Goal: Find specific page/section: Find specific page/section

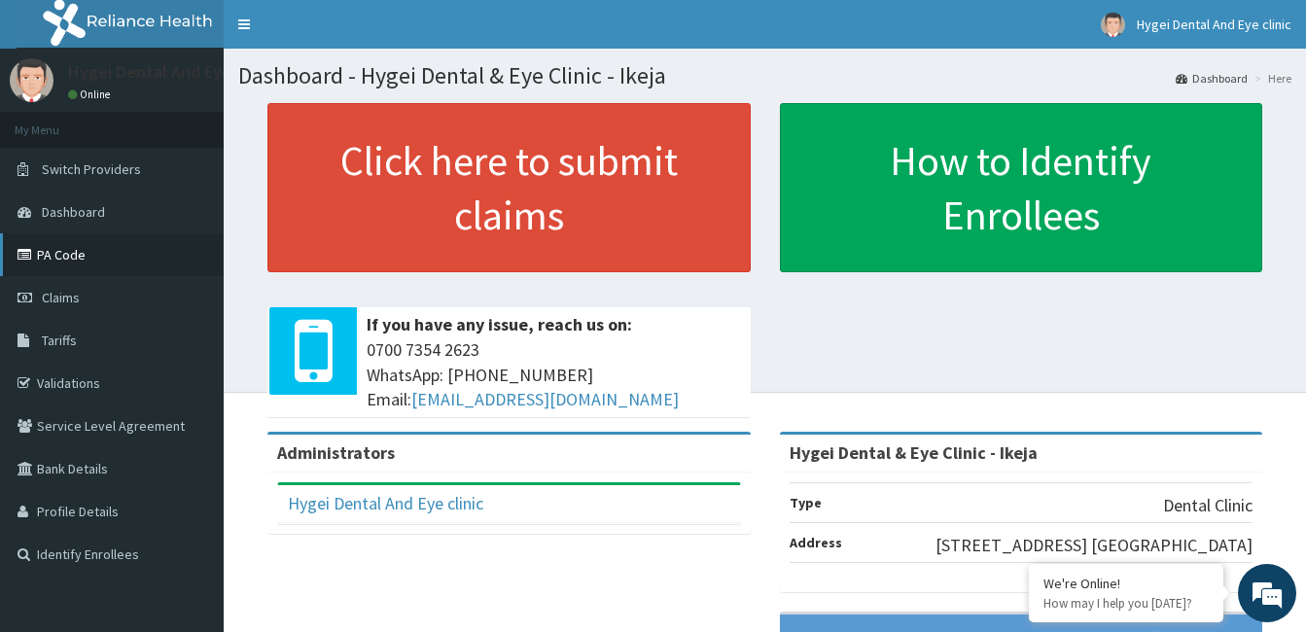
click at [113, 248] on link "PA Code" at bounding box center [112, 254] width 224 height 43
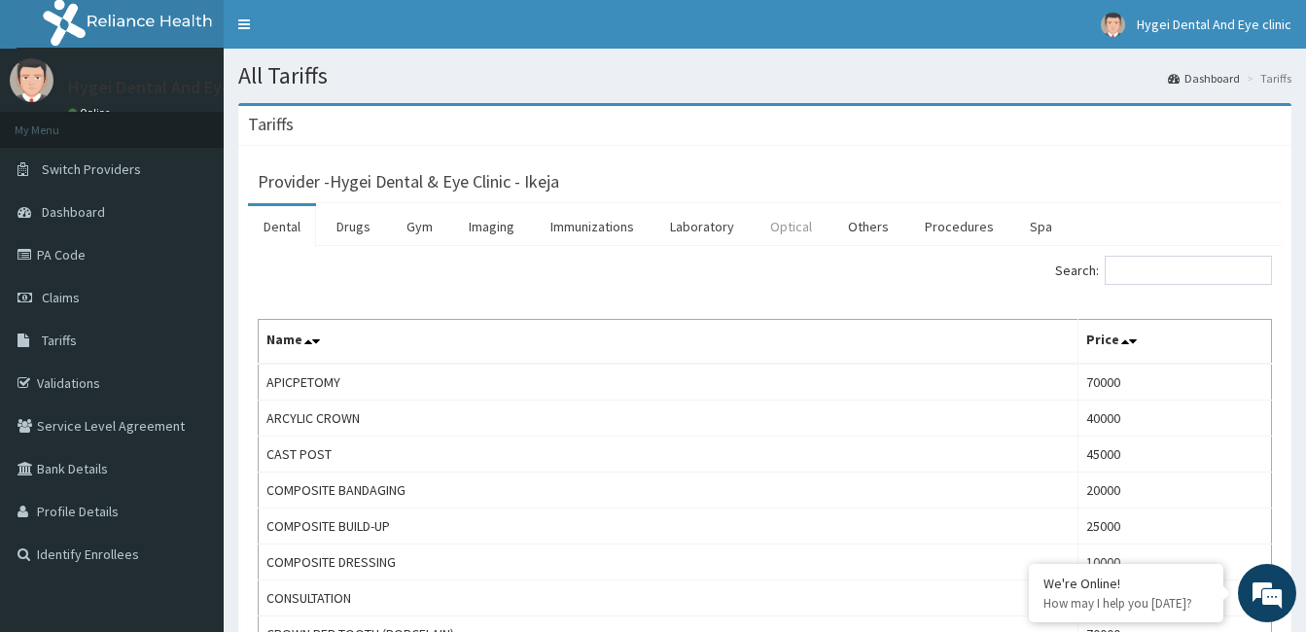
click at [787, 225] on link "Optical" at bounding box center [791, 226] width 73 height 41
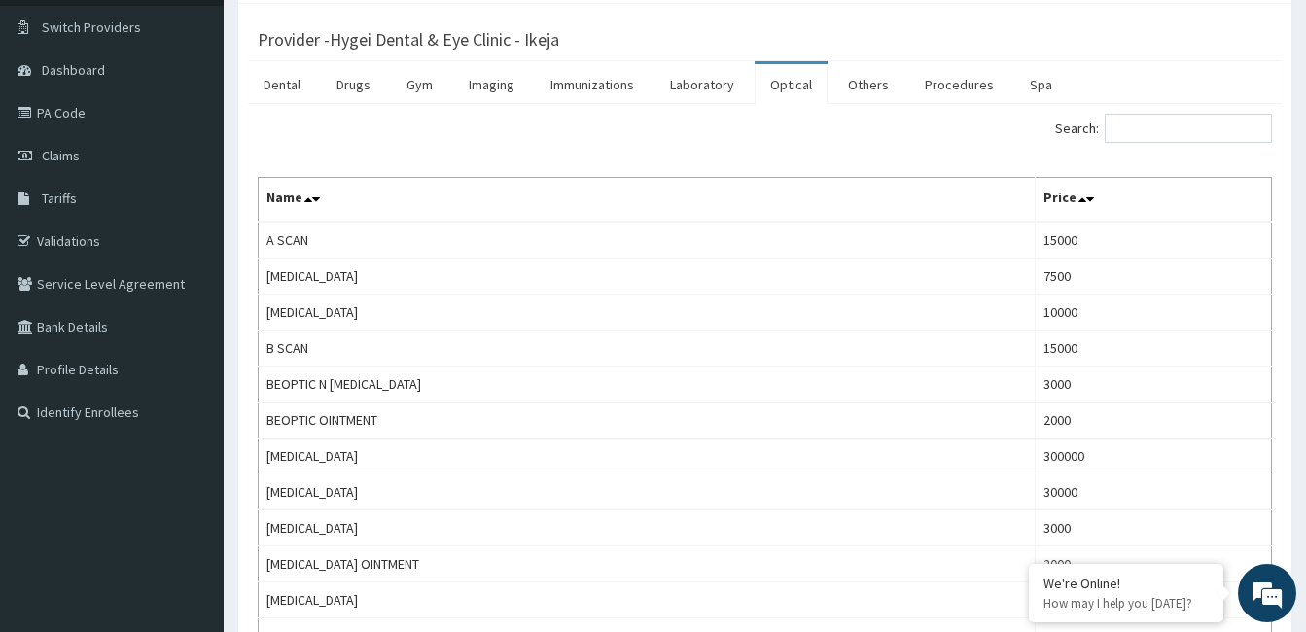
scroll to position [97, 0]
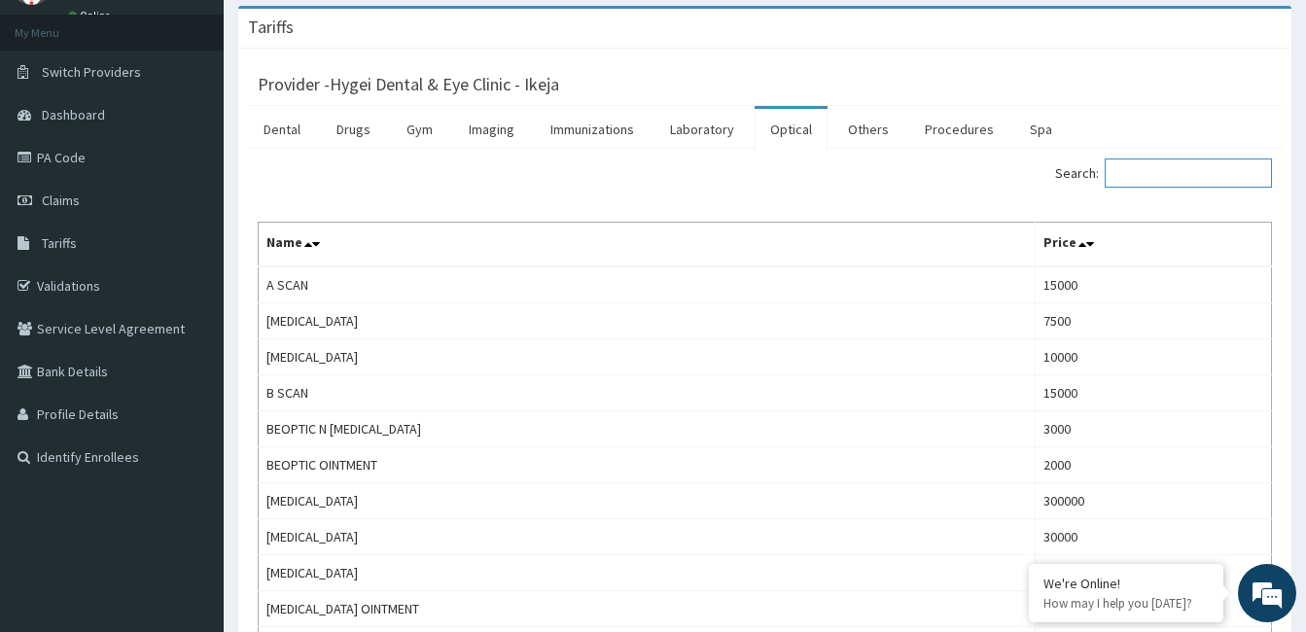
click at [1169, 179] on input "Search:" at bounding box center [1188, 172] width 167 height 29
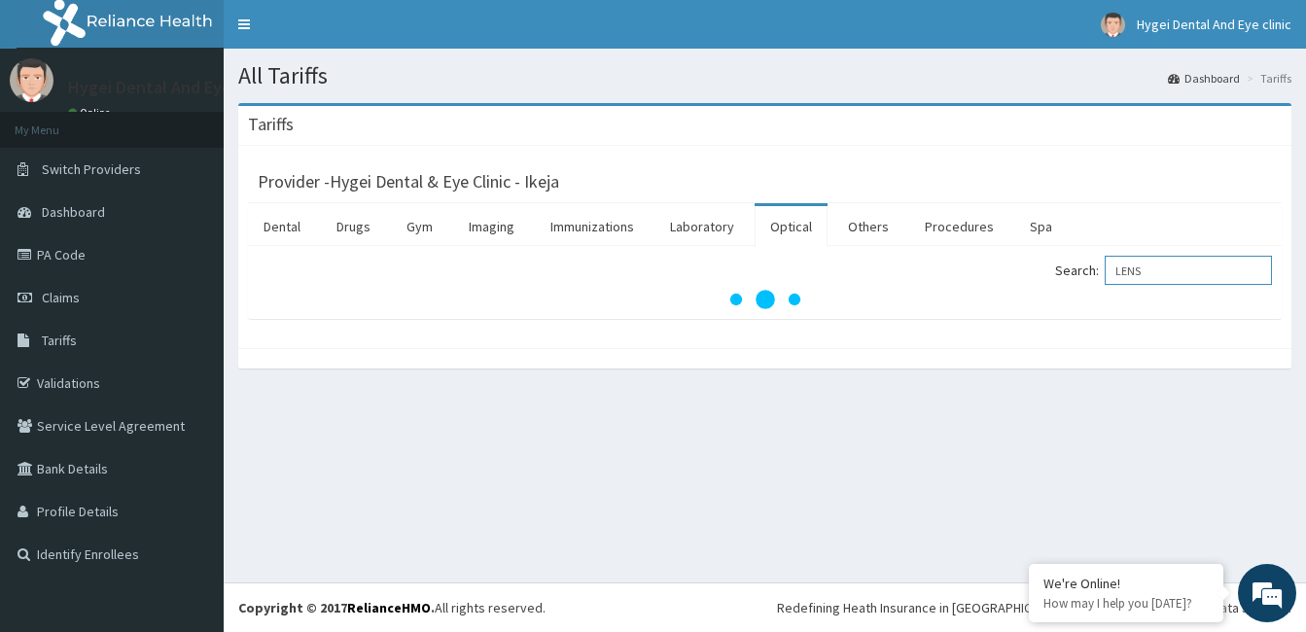
scroll to position [0, 0]
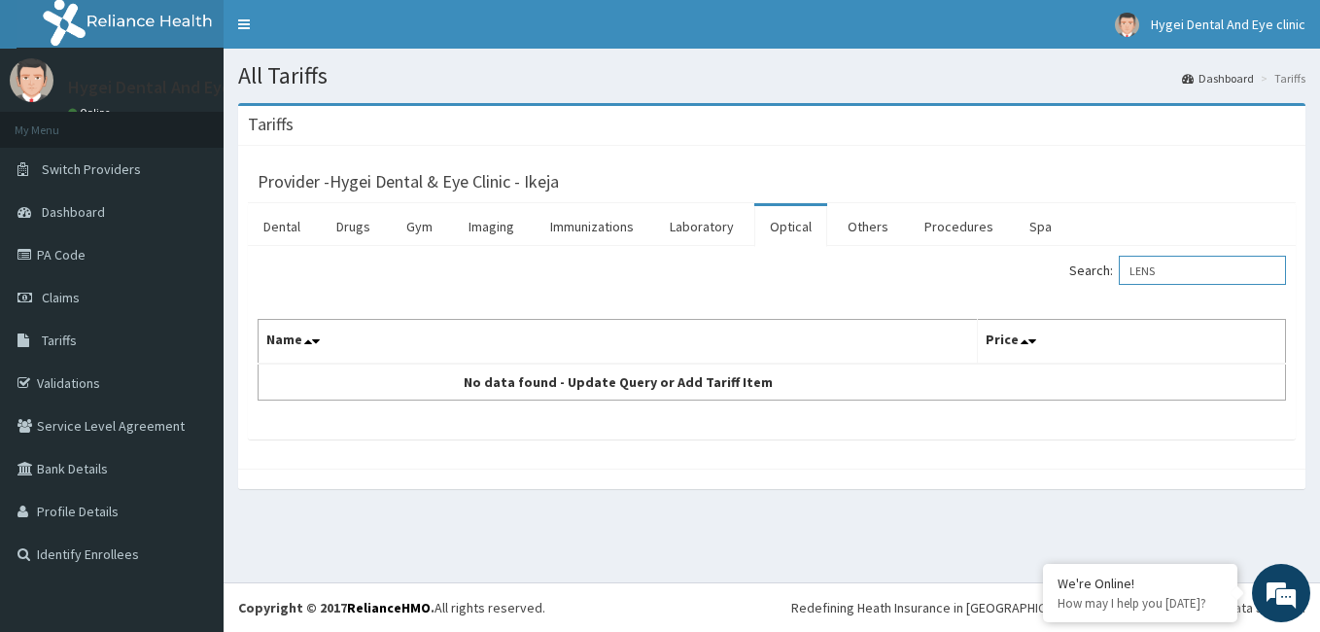
click at [1185, 265] on input "LENS" at bounding box center [1202, 270] width 167 height 29
type input "L"
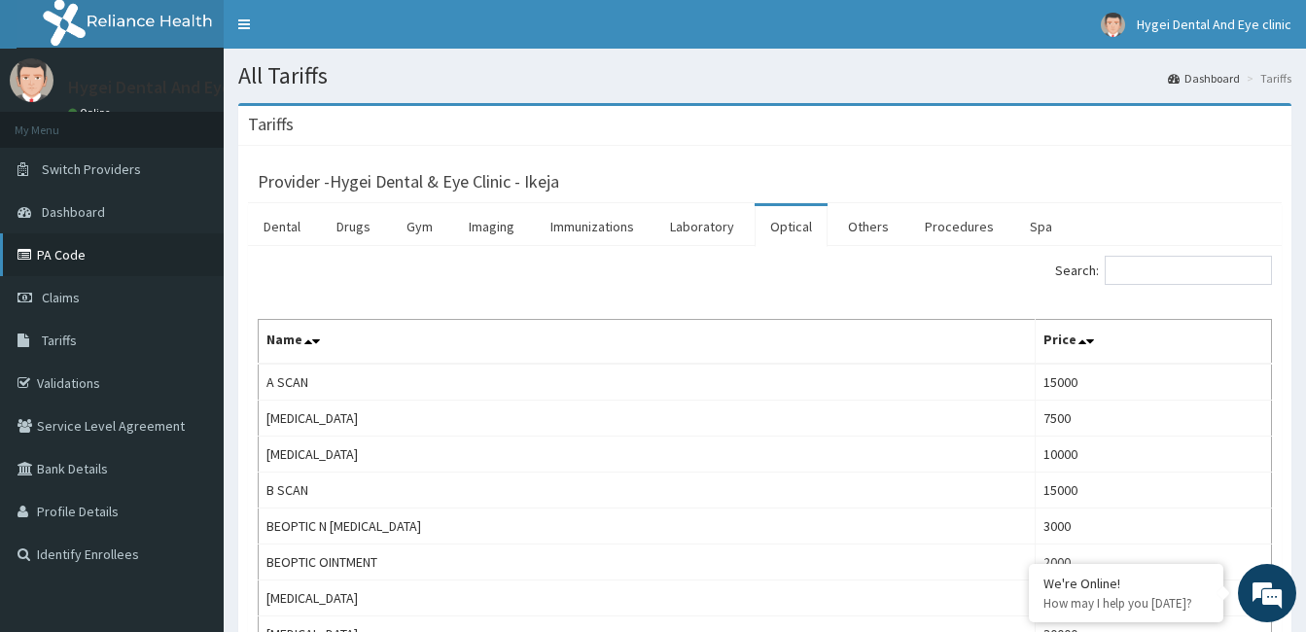
click at [48, 257] on link "PA Code" at bounding box center [112, 254] width 224 height 43
